Goal: Task Accomplishment & Management: Complete application form

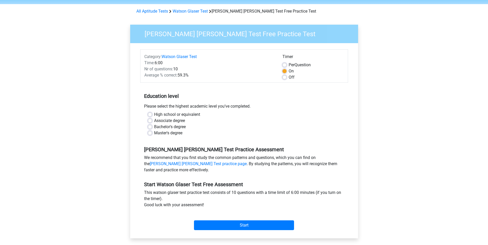
scroll to position [26, 0]
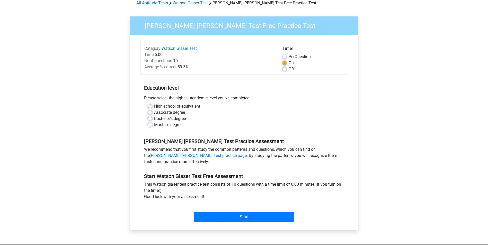
click at [154, 119] on label "Bachelor's degree" at bounding box center [170, 119] width 32 height 6
click at [148, 119] on input "Bachelor's degree" at bounding box center [150, 118] width 4 height 5
radio input "true"
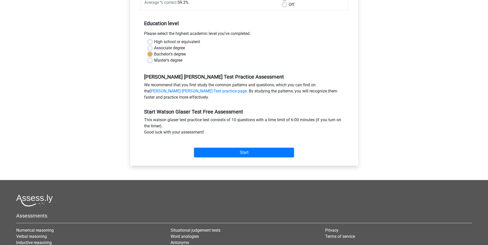
scroll to position [103, 0]
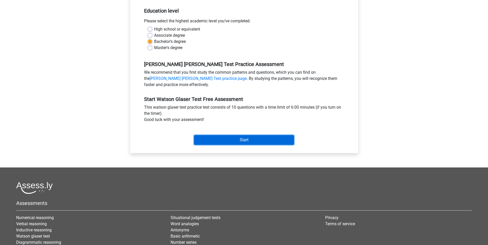
click at [212, 138] on input "Start" at bounding box center [244, 140] width 100 height 10
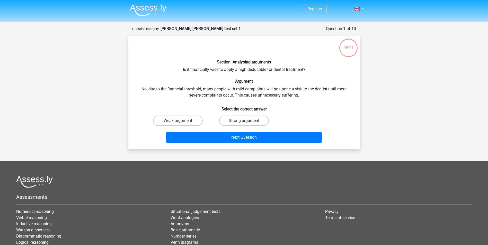
click at [244, 124] on input "Strong argument" at bounding box center [245, 122] width 3 height 3
radio input "true"
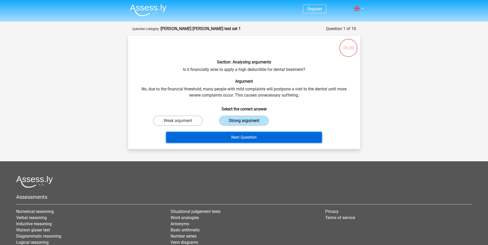
click at [215, 138] on button "Next Question" at bounding box center [244, 137] width 156 height 11
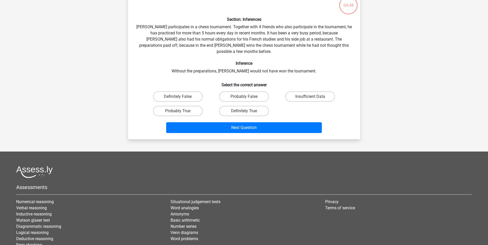
scroll to position [51, 0]
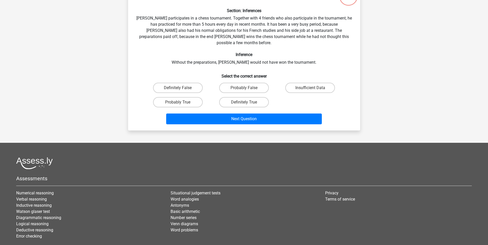
drag, startPoint x: 245, startPoint y: 96, endPoint x: 241, endPoint y: 103, distance: 8.6
click at [245, 97] on div "Definitely True" at bounding box center [244, 102] width 62 height 10
click at [247, 102] on input "Definitely True" at bounding box center [245, 103] width 3 height 3
radio input "true"
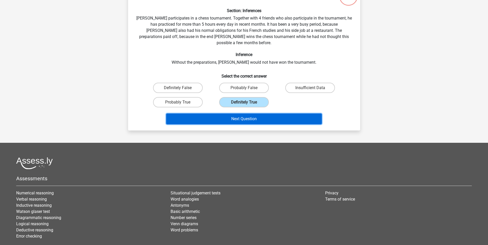
drag, startPoint x: 233, startPoint y: 108, endPoint x: 233, endPoint y: 111, distance: 2.7
click at [233, 114] on button "Next Question" at bounding box center [244, 119] width 156 height 11
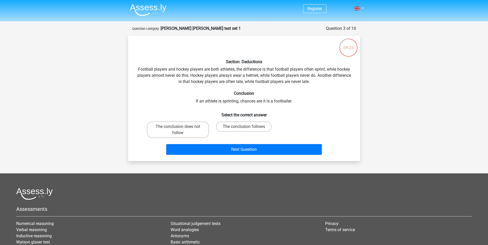
scroll to position [0, 0]
click at [180, 127] on input "The conclusion does not follow" at bounding box center [179, 128] width 3 height 3
radio input "true"
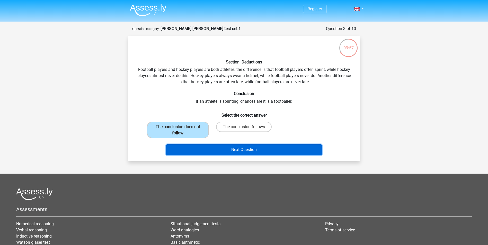
click at [255, 151] on button "Next Question" at bounding box center [244, 150] width 156 height 11
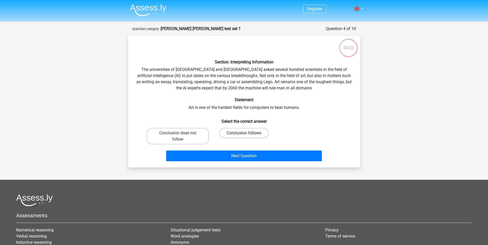
click at [255, 129] on label "Conclusion follows" at bounding box center [244, 133] width 50 height 10
click at [247, 133] on input "Conclusion follows" at bounding box center [245, 134] width 3 height 3
radio input "true"
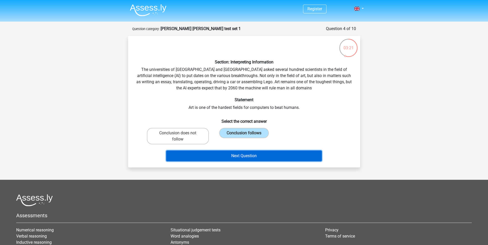
click at [232, 154] on button "Next Question" at bounding box center [244, 156] width 156 height 11
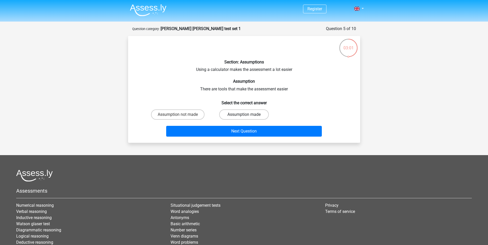
click at [240, 113] on label "Assumption made" at bounding box center [244, 115] width 50 height 10
click at [244, 115] on input "Assumption made" at bounding box center [245, 116] width 3 height 3
radio input "true"
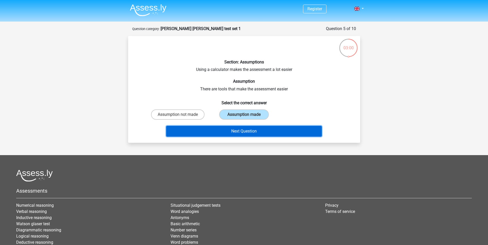
click at [230, 130] on button "Next Question" at bounding box center [244, 131] width 156 height 11
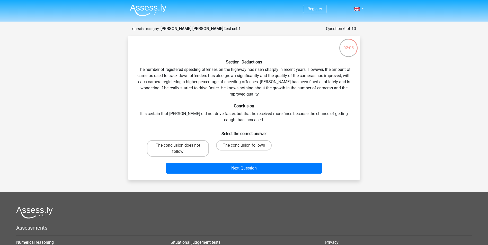
click at [424, 93] on div "Register Nederlands English" at bounding box center [244, 164] width 488 height 328
click at [468, 96] on div "Register Nederlands English" at bounding box center [244, 164] width 488 height 328
